Goal: Information Seeking & Learning: Learn about a topic

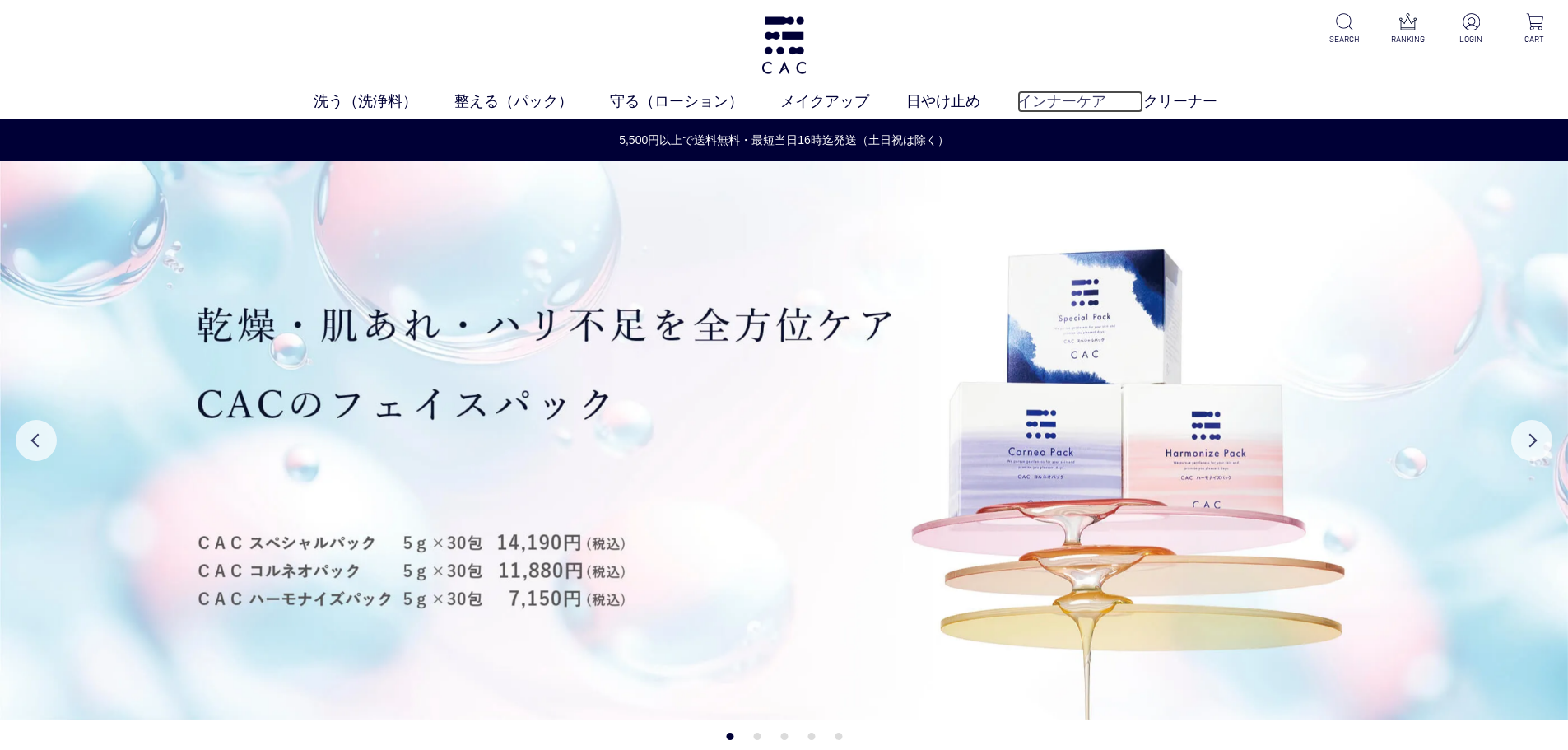
click at [1085, 90] on link "インナーケア" at bounding box center [1080, 101] width 126 height 23
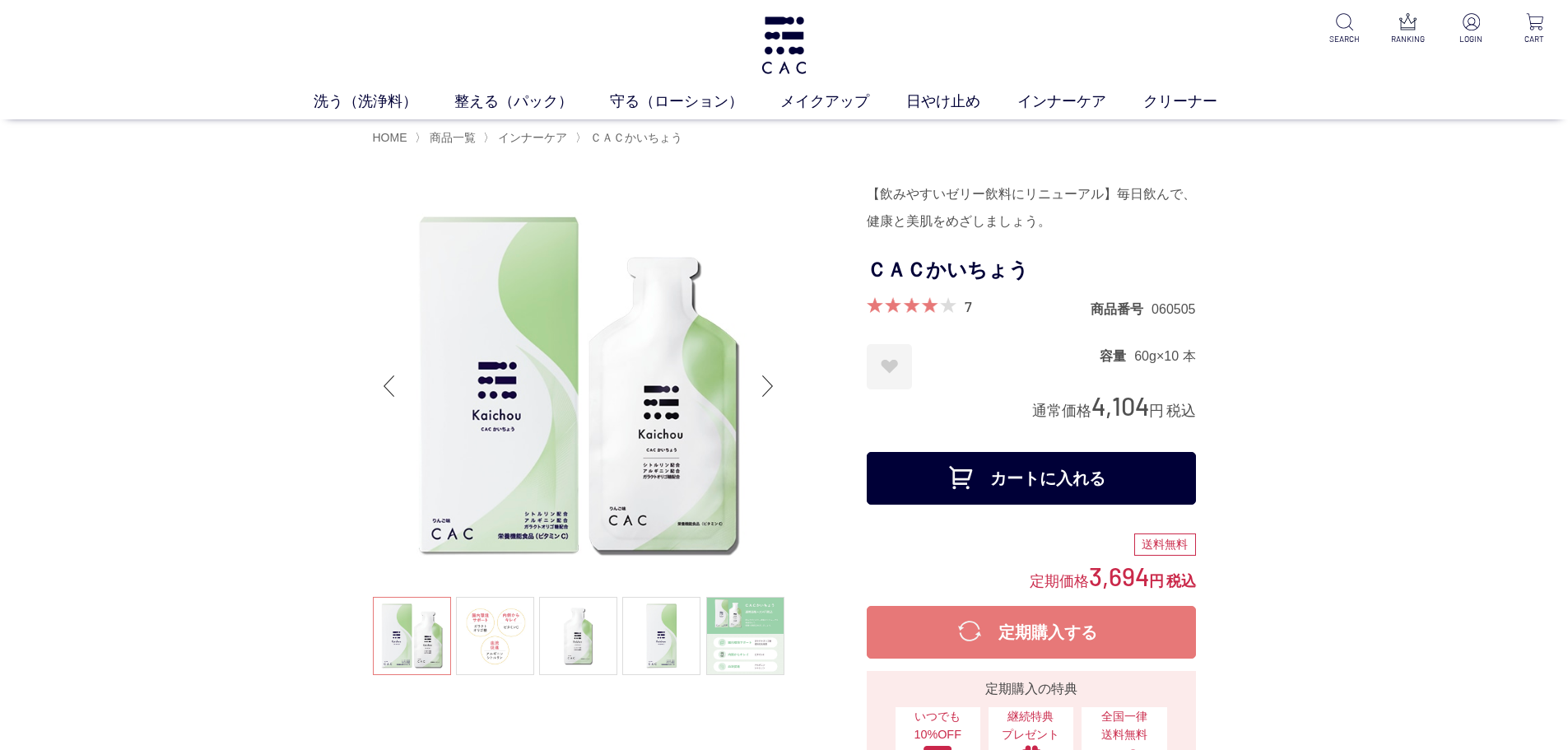
scroll to position [412, 0]
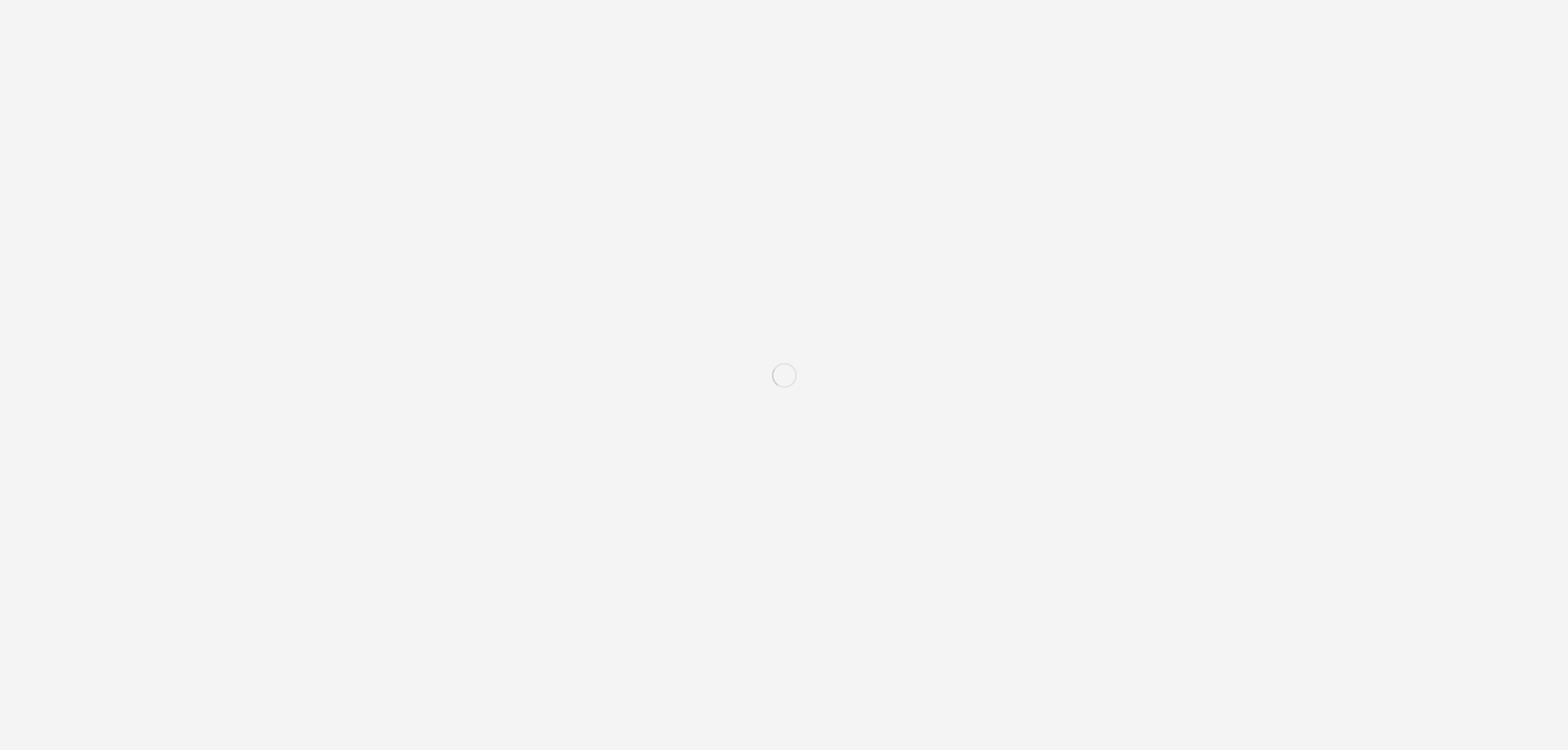
scroll to position [13317, 0]
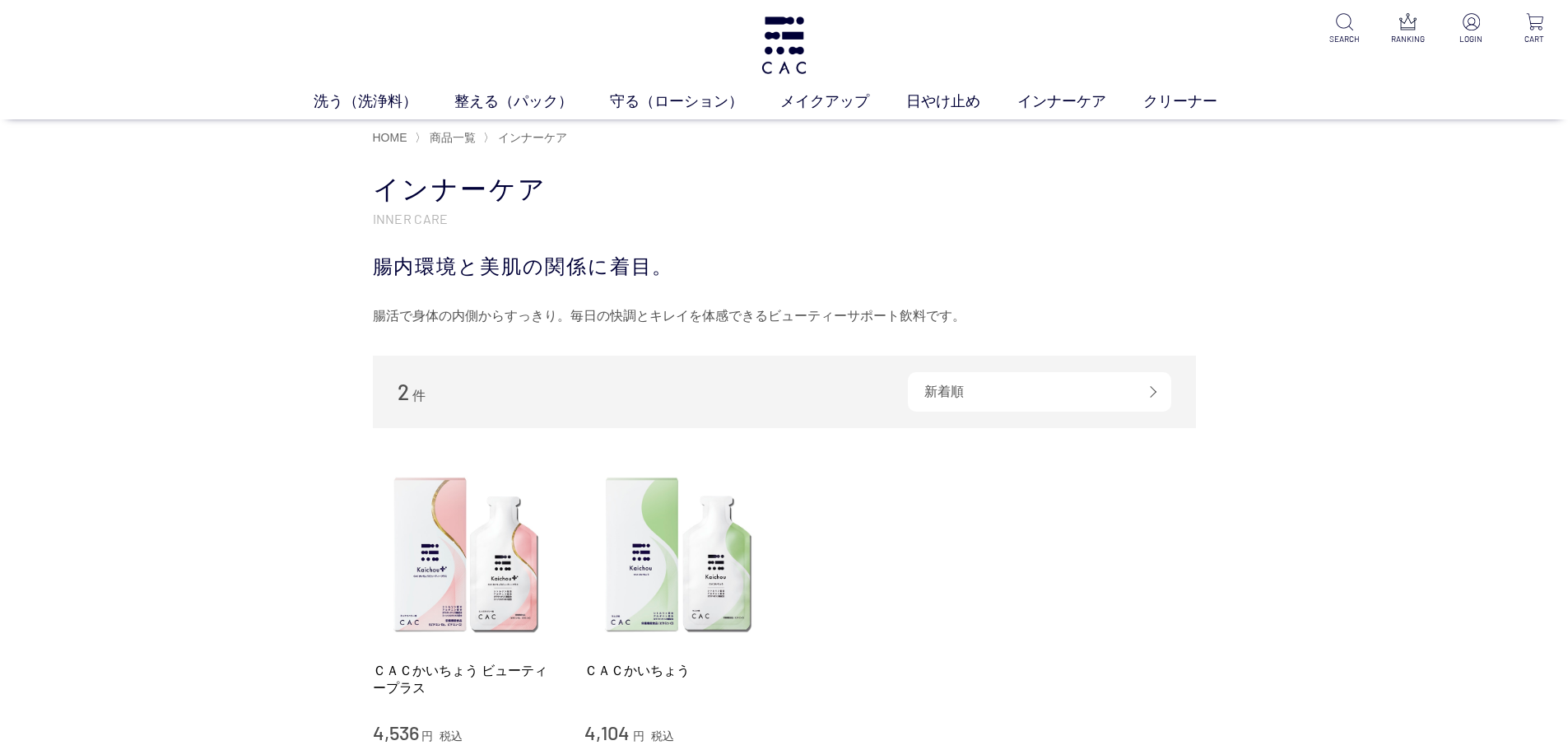
click at [815, 50] on div "洗う（洗浄料） 液体洗浄料 パウダー洗浄料 泡洗顔料 グッズ 整える（パック） フェイスパック ヘアパック 守る（ローション） 保湿化粧水 柔軟化粧水 美容液…" at bounding box center [784, 59] width 1568 height 119
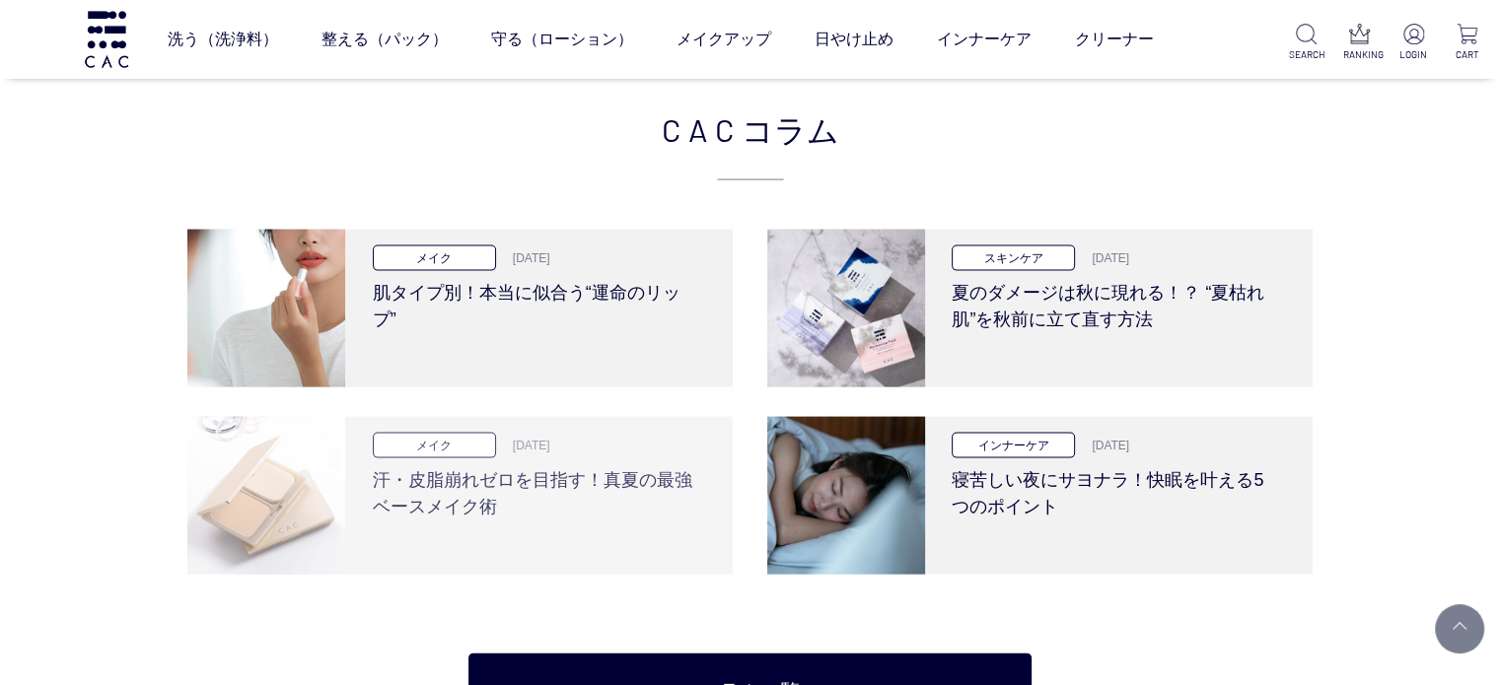
scroll to position [4240, 0]
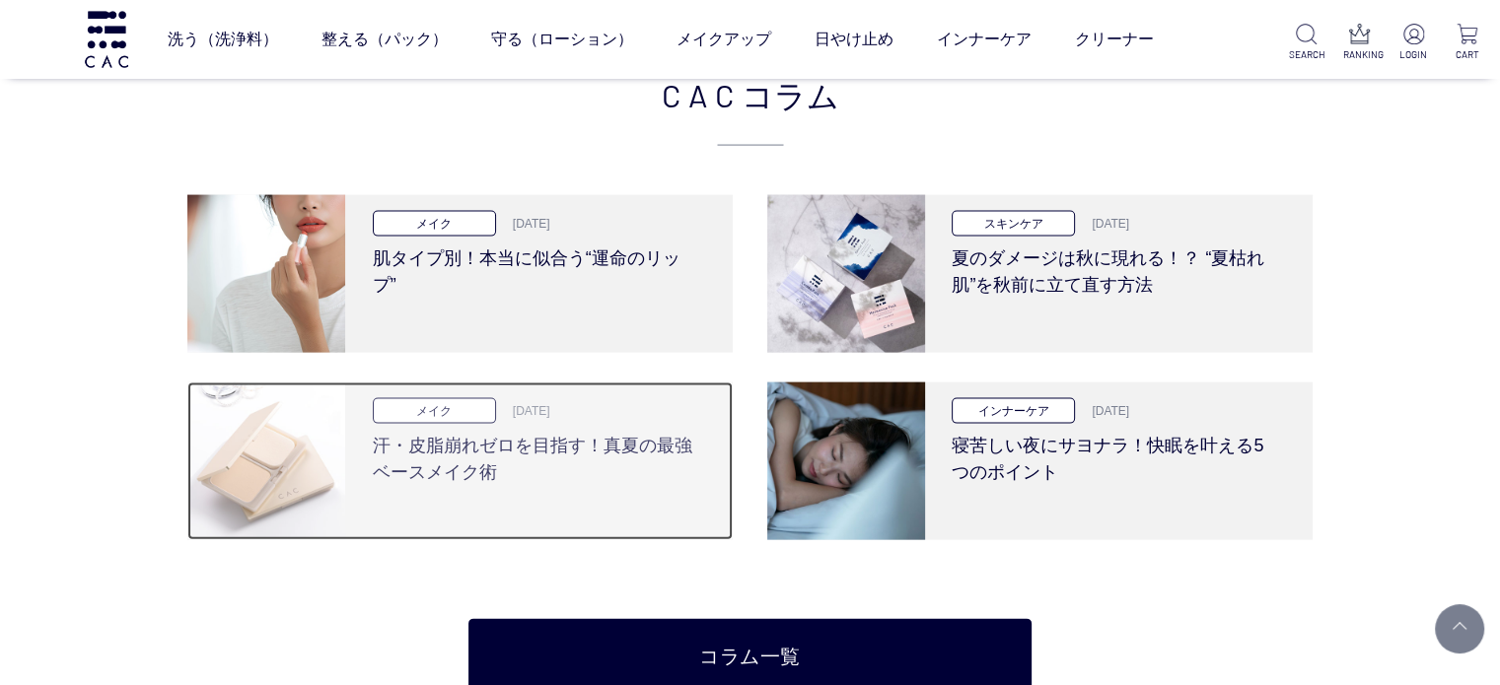
click at [507, 398] on div "メイク [DATE]" at bounding box center [536, 410] width 327 height 25
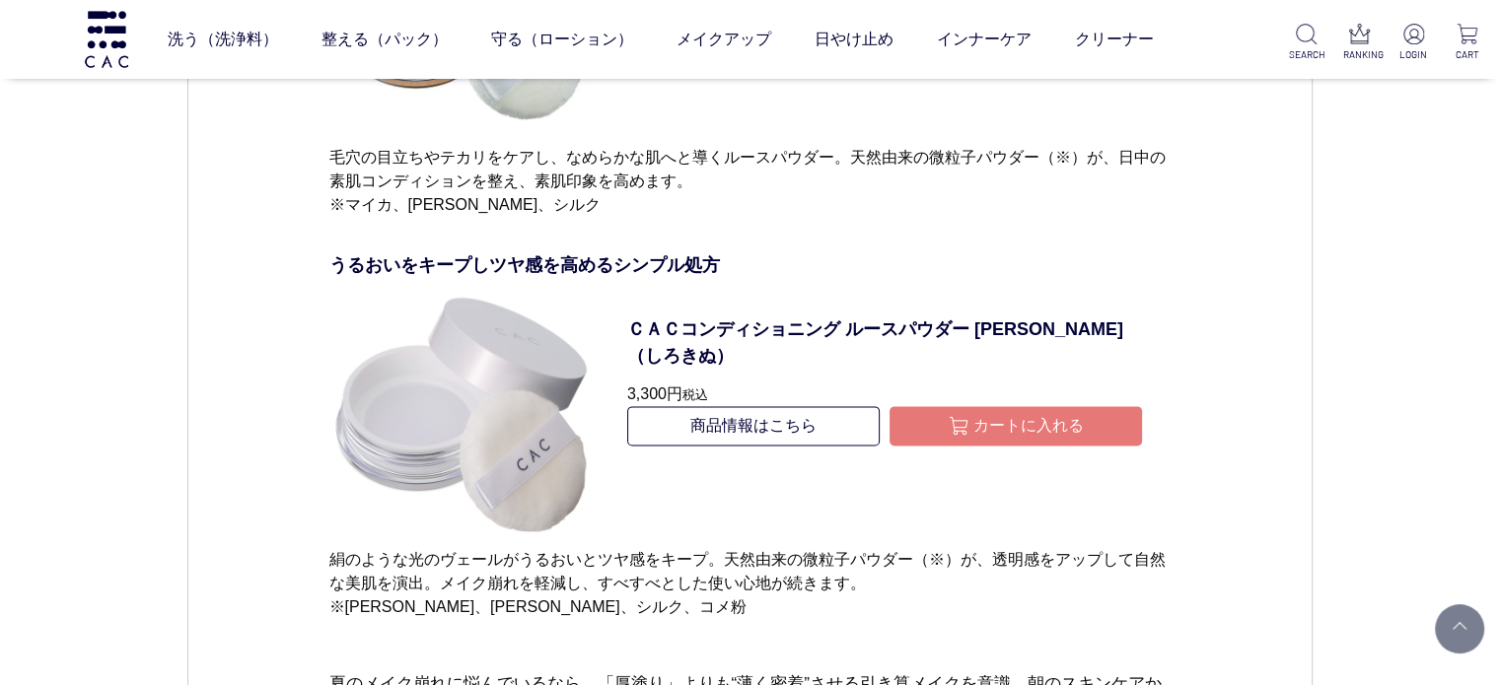
scroll to position [9860, 0]
